Goal: Task Accomplishment & Management: Complete application form

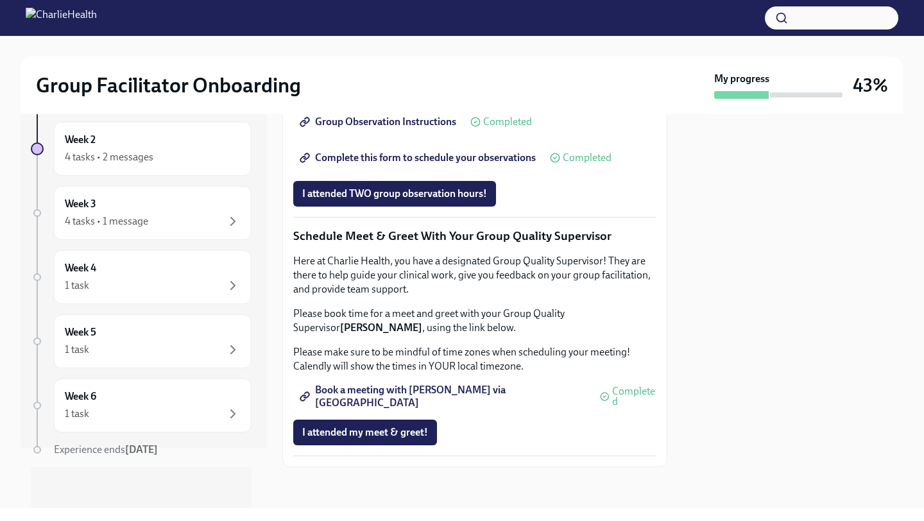
scroll to position [1210, 0]
click at [385, 181] on button "I attended TWO group observation hours!" at bounding box center [394, 194] width 203 height 26
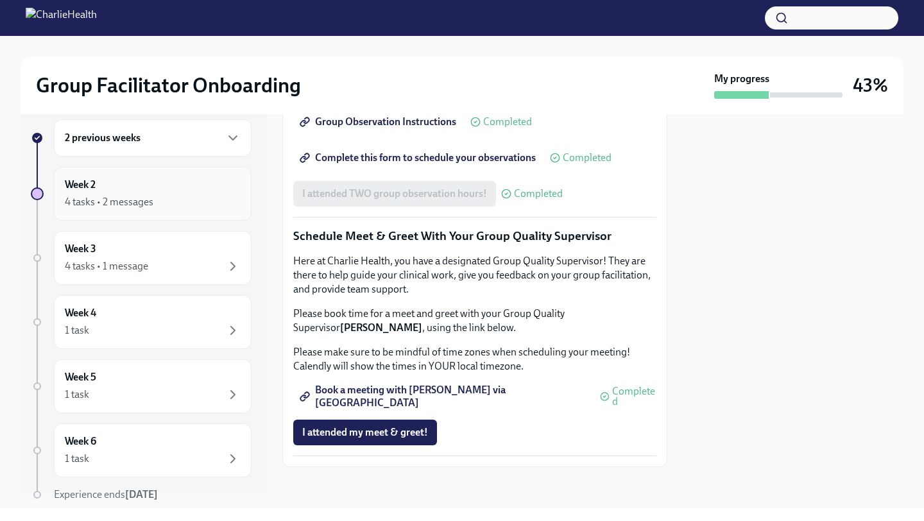
scroll to position [0, 0]
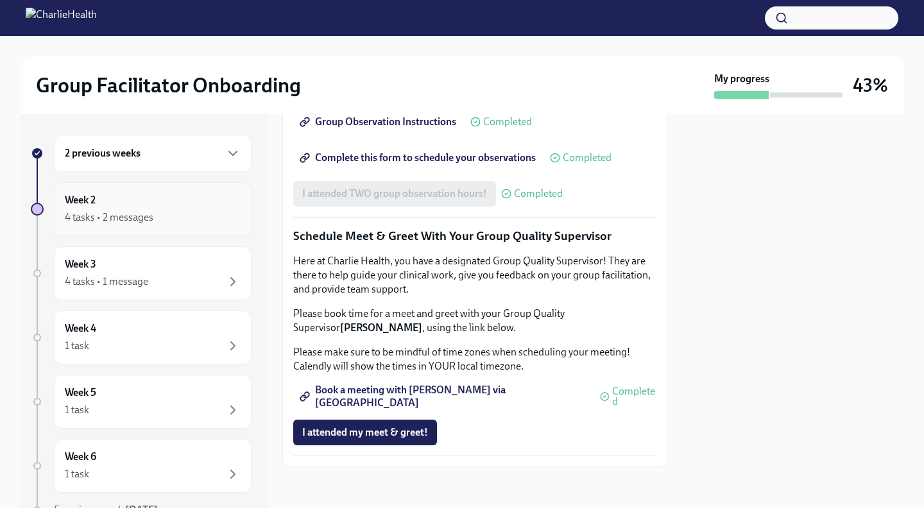
click at [98, 199] on div "Week 2 4 tasks • 2 messages" at bounding box center [153, 209] width 176 height 32
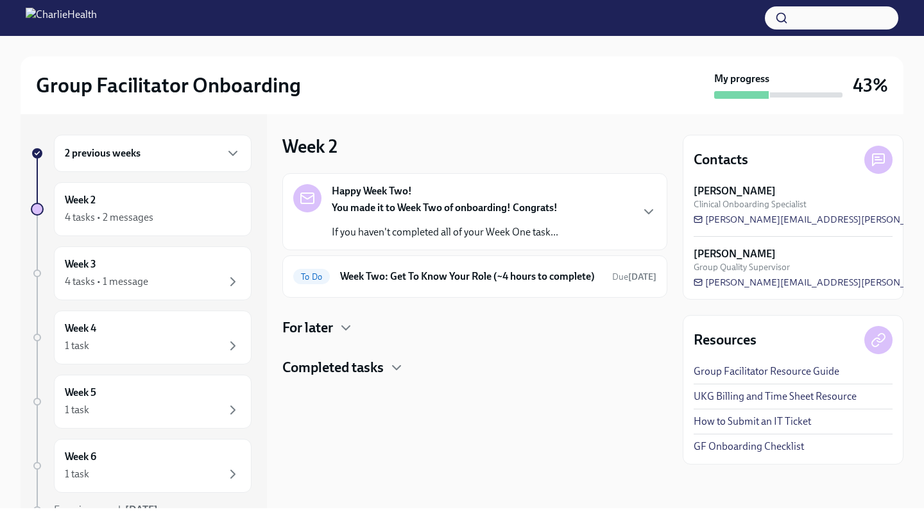
click at [98, 199] on div "Week 2 4 tasks • 2 messages" at bounding box center [153, 209] width 176 height 32
click at [126, 284] on div "4 tasks • 1 message" at bounding box center [106, 282] width 83 height 14
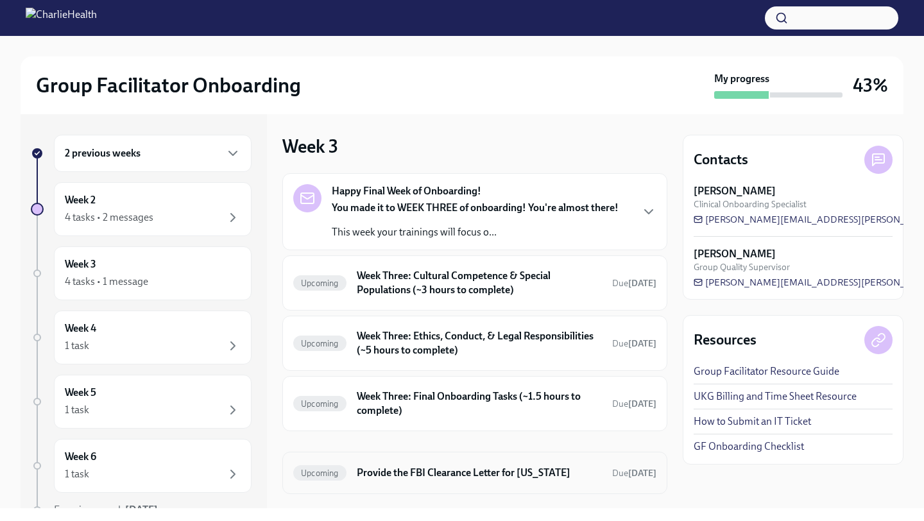
click at [404, 473] on h6 "Provide the FBI Clearance Letter for [US_STATE]" at bounding box center [479, 473] width 245 height 14
